Goal: Navigation & Orientation: Find specific page/section

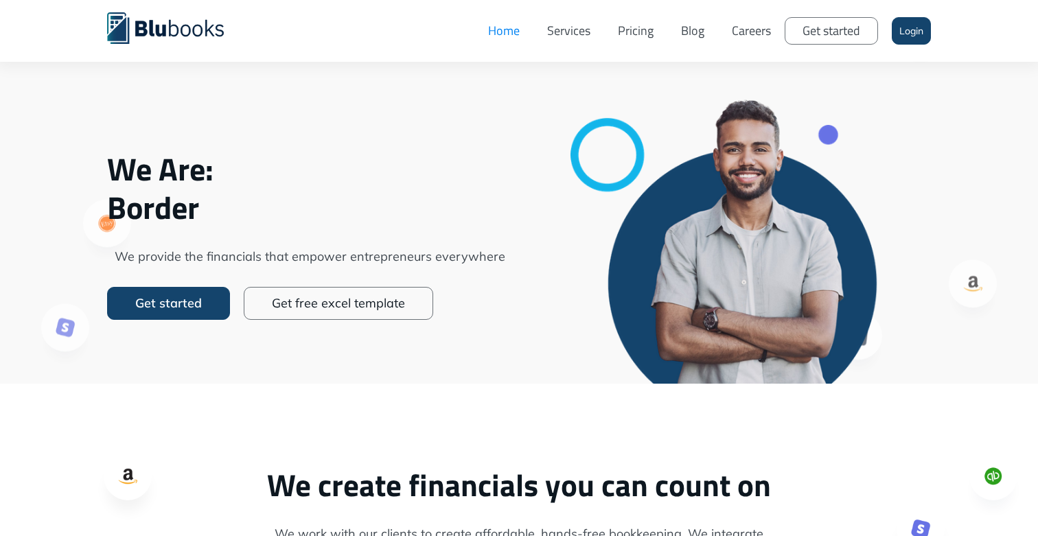
scroll to position [70, 0]
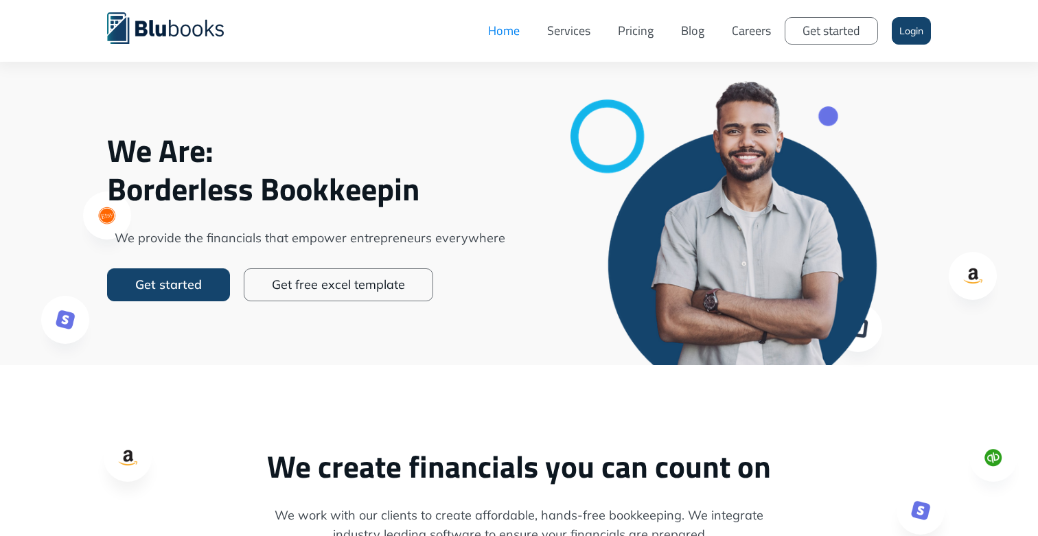
click at [369, 237] on span "We provide the financials that empower entrepreneurs everywhere" at bounding box center [309, 238] width 405 height 19
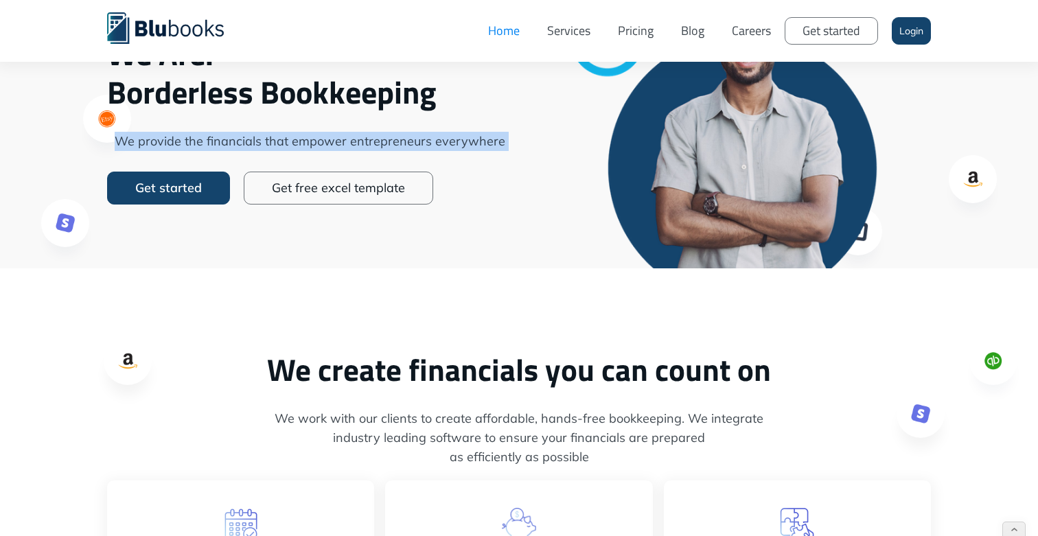
scroll to position [178, 0]
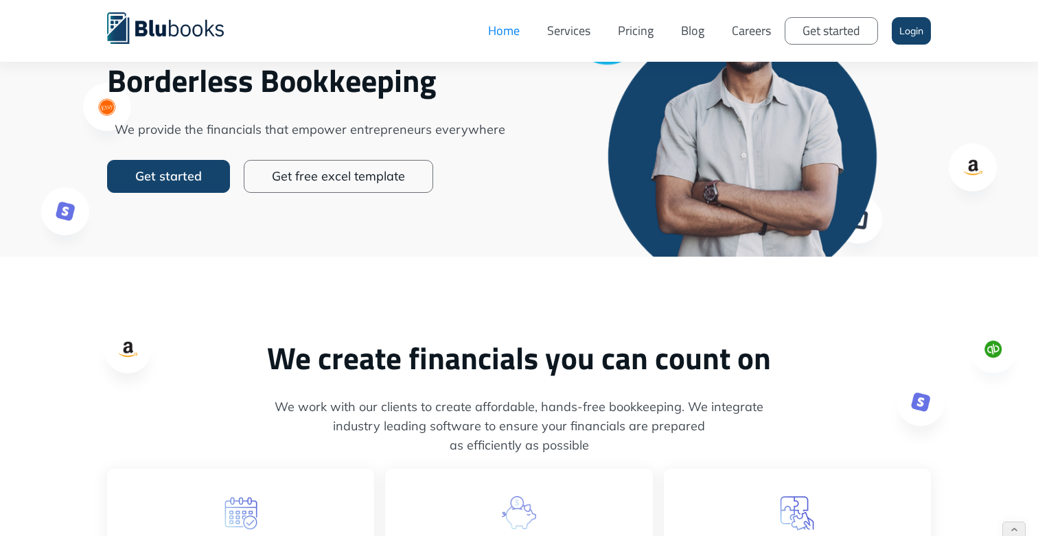
click at [526, 416] on span "We work with our clients to create affordable, hands-free bookkeeping. We integ…" at bounding box center [519, 406] width 824 height 19
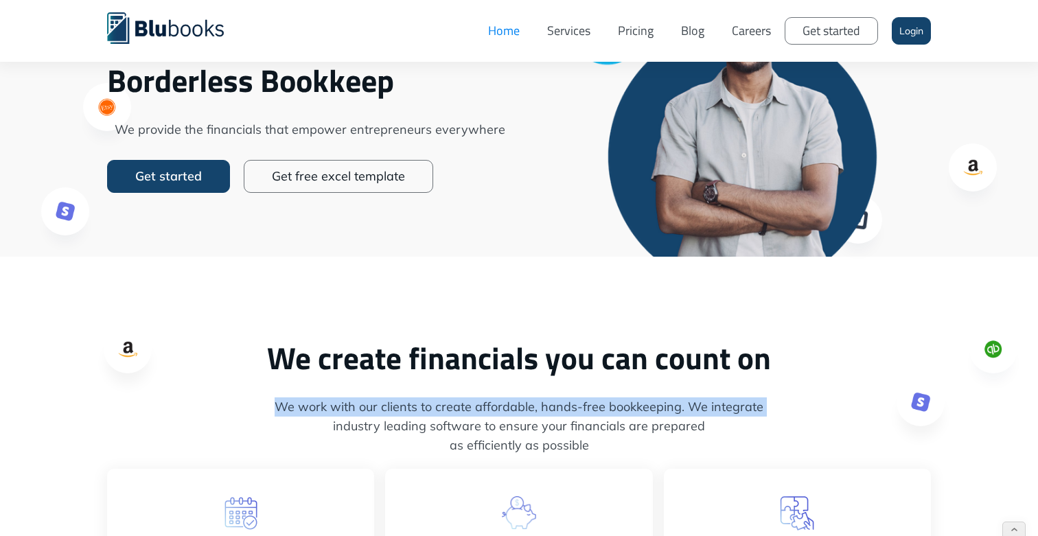
click at [526, 416] on span "We work with our clients to create affordable, hands-free bookkeeping. We integ…" at bounding box center [519, 406] width 824 height 19
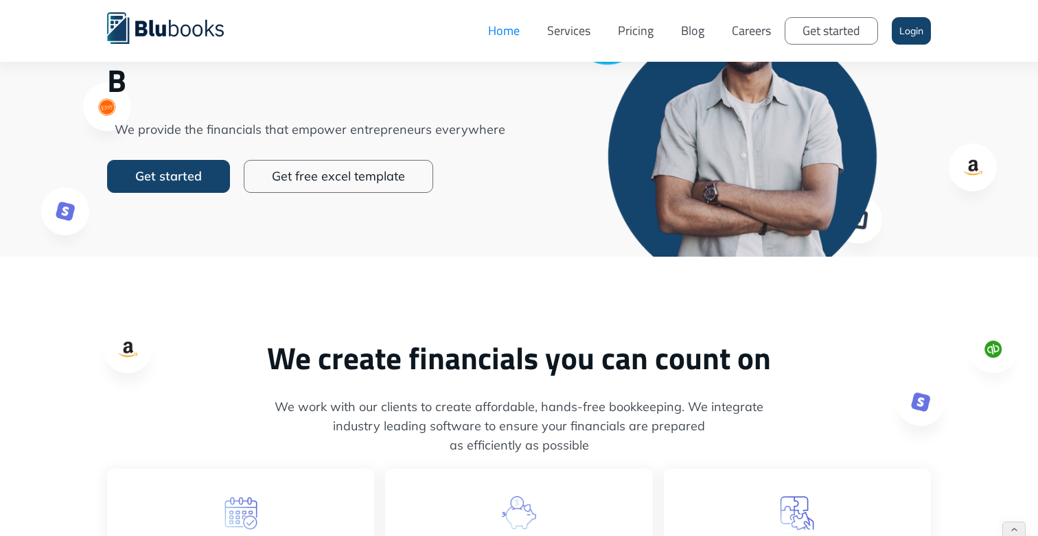
click at [604, 446] on span "as efficiently as possible" at bounding box center [519, 445] width 824 height 19
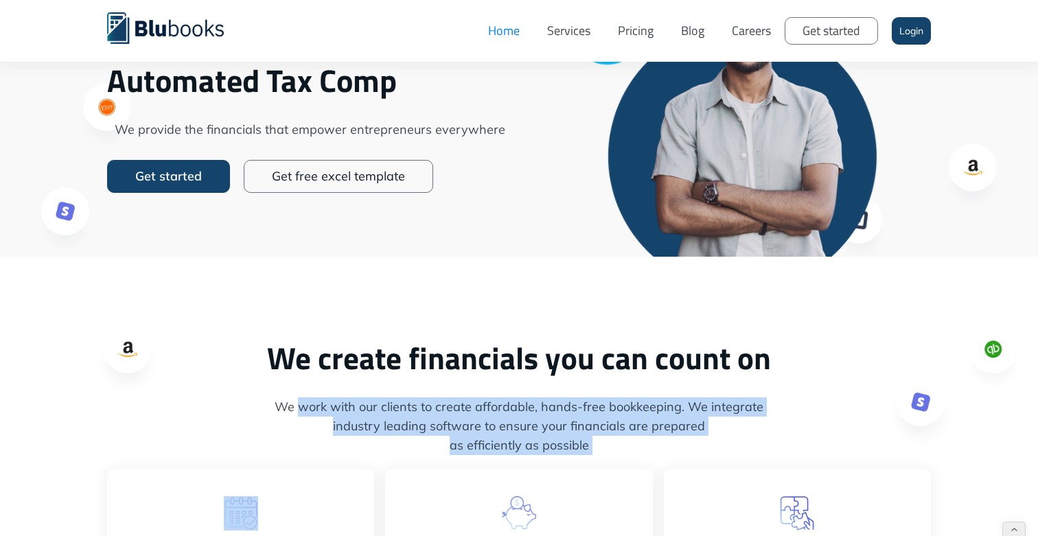
drag, startPoint x: 604, startPoint y: 446, endPoint x: 316, endPoint y: 405, distance: 290.5
click at [316, 405] on p "We work with our clients to create affordable, hands-free bookkeeping. We integ…" at bounding box center [519, 426] width 824 height 58
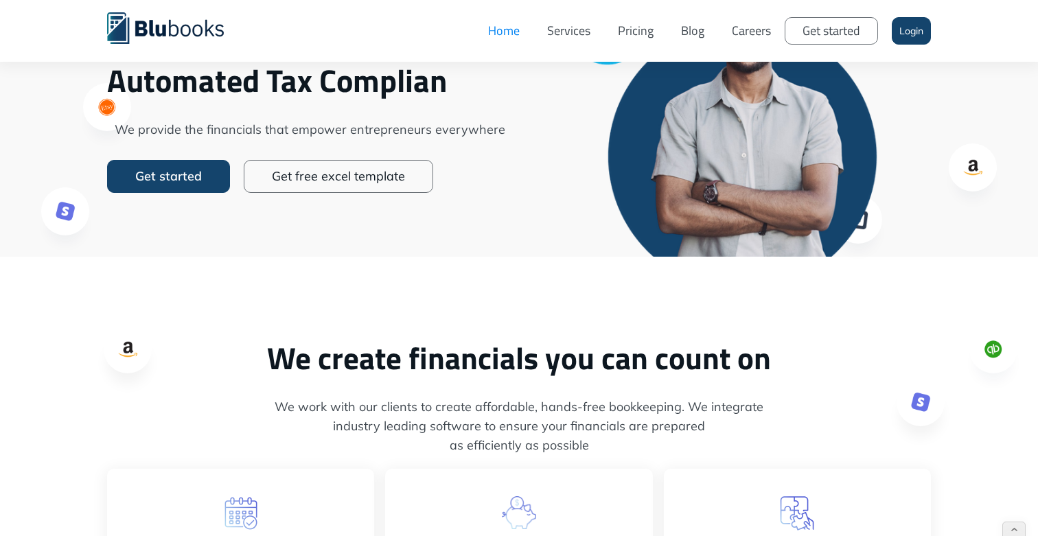
click at [314, 405] on span "We work with our clients to create affordable, hands-free bookkeeping. We integ…" at bounding box center [519, 406] width 824 height 19
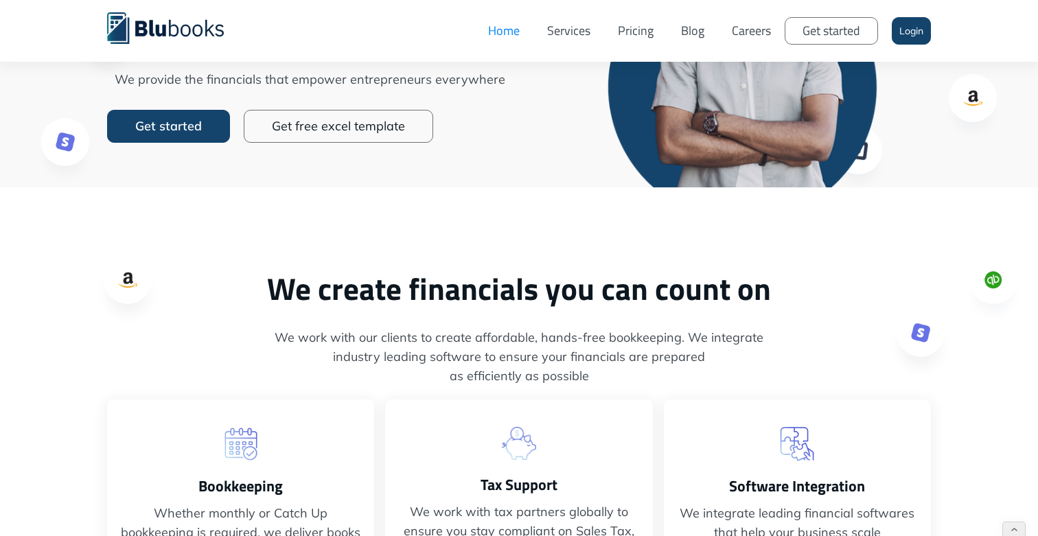
scroll to position [236, 0]
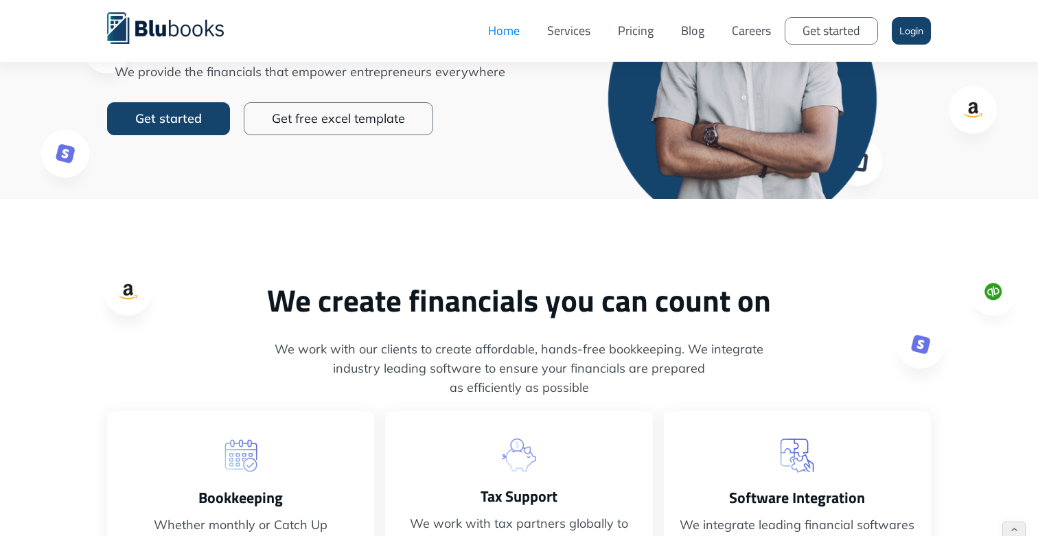
click at [749, 34] on link "Careers" at bounding box center [751, 30] width 67 height 41
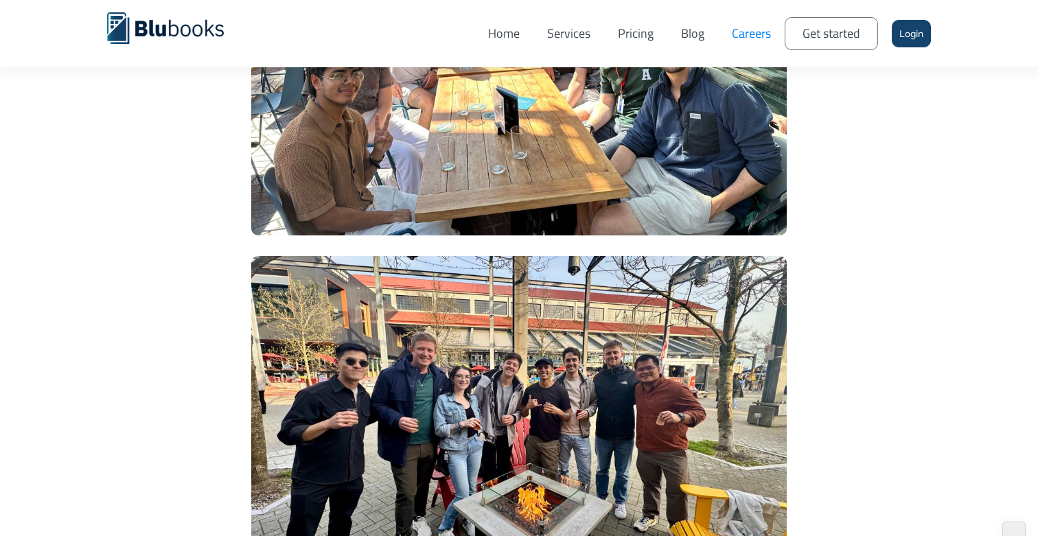
scroll to position [2949, 0]
